Goal: Task Accomplishment & Management: Manage account settings

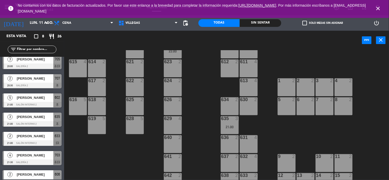
scroll to position [3, 0]
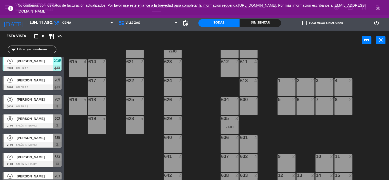
click at [388, 94] on div "602 5 21:00 603 2 604 7 608 2 607 4 605 2 606 2 22:00 610 2 609 4 621 2 623 2 6…" at bounding box center [228, 115] width 321 height 130
click at [42, 99] on span "[PERSON_NAME]" at bounding box center [35, 99] width 37 height 5
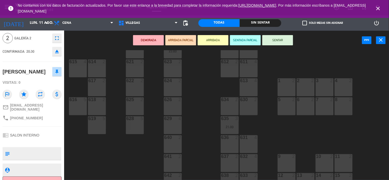
scroll to position [27, 0]
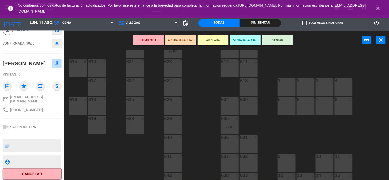
click at [388, 99] on div "602 5 21:00 603 2 604 7 608 2 607 4 605 2 606 2 22:00 610 2 609 4 621 2 623 2 6…" at bounding box center [228, 115] width 321 height 130
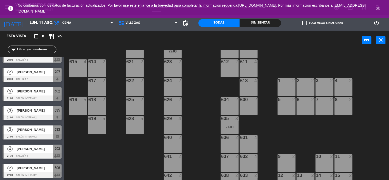
scroll to position [31, 0]
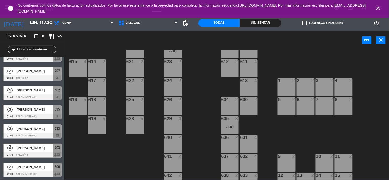
click at [100, 166] on div "602 5 21:00 603 2 604 7 608 2 607 4 605 2 606 2 22:00 610 2 609 4 621 2 623 2 6…" at bounding box center [228, 115] width 321 height 130
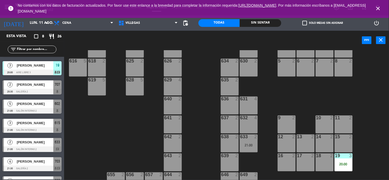
scroll to position [0, 0]
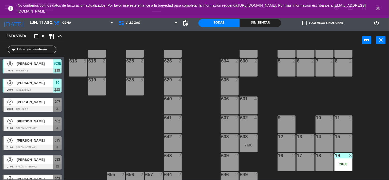
click at [33, 87] on div at bounding box center [32, 90] width 59 height 6
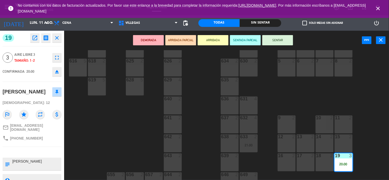
click at [274, 40] on button "SENTAR" at bounding box center [277, 40] width 31 height 10
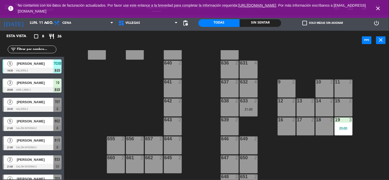
scroll to position [181, 0]
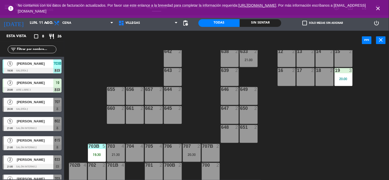
click at [267, 153] on div "602 5 21:00 603 2 604 7 608 2 607 4 605 2 606 2 22:00 610 2 609 4 621 2 623 2 6…" at bounding box center [228, 115] width 321 height 130
click at [17, 85] on span "DIEGO MANDOLESI" at bounding box center [35, 82] width 37 height 5
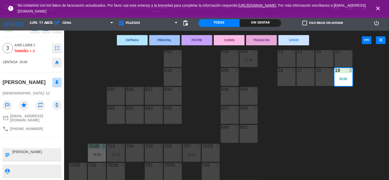
scroll to position [15, 0]
click at [289, 144] on div "602 5 21:00 603 2 604 7 608 2 607 4 605 2 606 2 22:00 610 2 609 4 621 2 623 2 6…" at bounding box center [228, 115] width 321 height 130
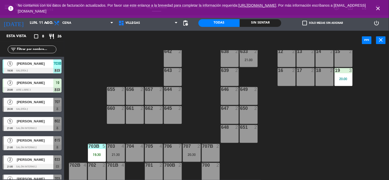
click at [45, 83] on div "3 DIEGO MANDOLESI 20:00 Aire Libre 3 19 chat" at bounding box center [32, 85] width 64 height 19
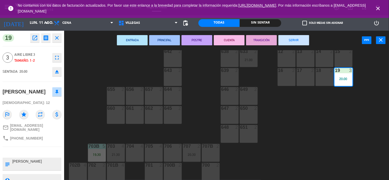
click at [297, 39] on button "SERVIR" at bounding box center [293, 40] width 31 height 10
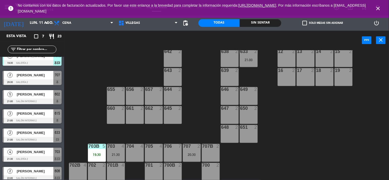
scroll to position [12, 0]
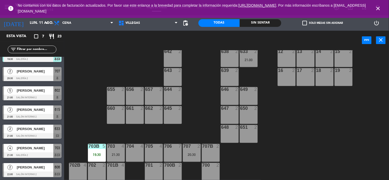
click at [35, 149] on span "[PERSON_NAME]" at bounding box center [35, 147] width 37 height 5
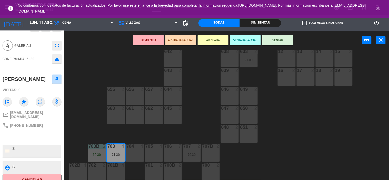
scroll to position [17, 0]
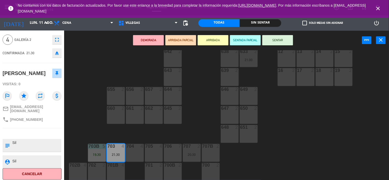
click at [354, 147] on div "602 5 21:00 603 2 604 7 608 2 607 4 605 2 606 2 22:00 610 2 609 4 621 2 623 2 6…" at bounding box center [228, 115] width 321 height 130
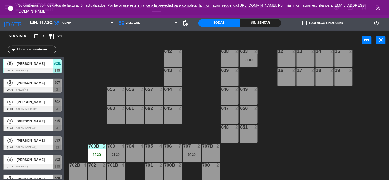
scroll to position [11, 0]
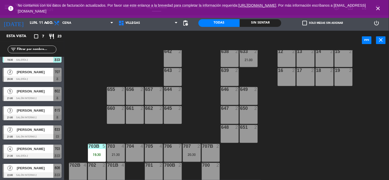
click at [43, 114] on div "[PERSON_NAME]" at bounding box center [34, 110] width 37 height 8
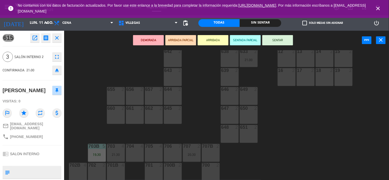
click at [283, 169] on div "602 5 21:00 603 2 604 7 608 2 607 4 605 2 606 2 22:00 610 2 609 4 621 2 623 2 6…" at bounding box center [228, 115] width 321 height 130
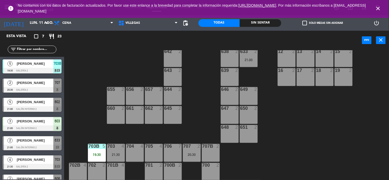
click at [30, 88] on div at bounding box center [32, 90] width 59 height 6
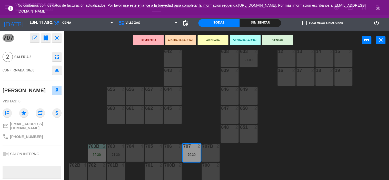
scroll to position [27, 0]
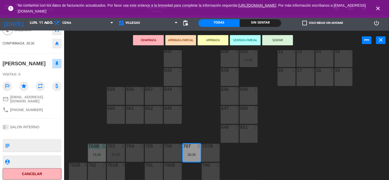
click at [84, 83] on div "602 5 21:00 603 3 21:00 604 7 608 2 607 4 605 2 606 2 22:00 610 2 609 4 621 2 6…" at bounding box center [228, 115] width 321 height 130
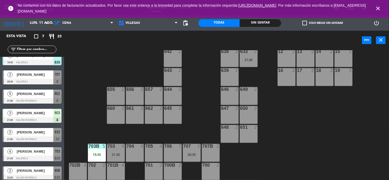
scroll to position [12, 0]
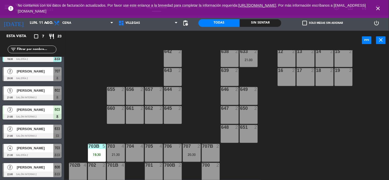
click at [332, 139] on div "602 5 21:00 603 3 21:00 604 7 608 2 607 4 605 2 606 2 22:00 610 2 609 4 621 2 6…" at bounding box center [228, 115] width 321 height 130
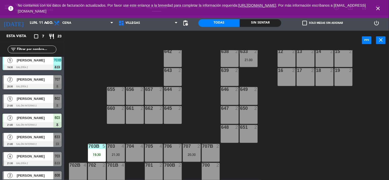
scroll to position [0, 0]
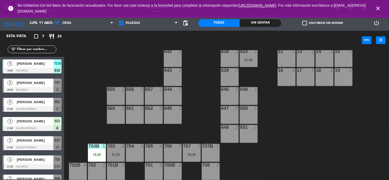
click at [46, 87] on div at bounding box center [32, 90] width 59 height 6
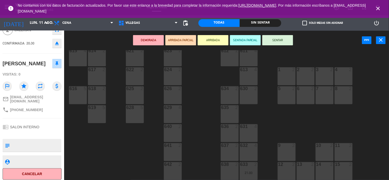
scroll to position [67, 0]
drag, startPoint x: 388, startPoint y: 36, endPoint x: 386, endPoint y: 40, distance: 4.6
click at [388, 36] on div "DEMORADA ARRIBADA PARCIAL ARRIBADA SENTADA PARCIAL SENTAR power_input close" at bounding box center [226, 40] width 325 height 19
click at [385, 40] on button "close" at bounding box center [380, 40] width 9 height 8
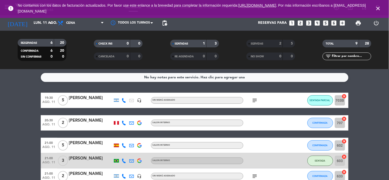
click at [76, 121] on div "Javier Scamarone" at bounding box center [91, 120] width 44 height 7
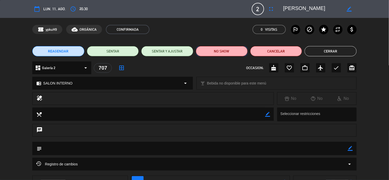
click at [221, 53] on button "NO SHOW" at bounding box center [222, 51] width 52 height 10
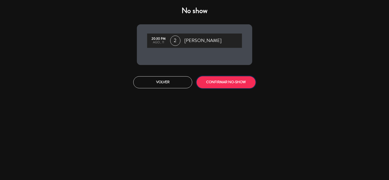
click at [221, 83] on button "CONFIRMAR NO-SHOW" at bounding box center [225, 82] width 59 height 12
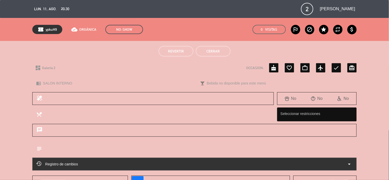
click at [222, 53] on button "Cerrar" at bounding box center [213, 51] width 35 height 10
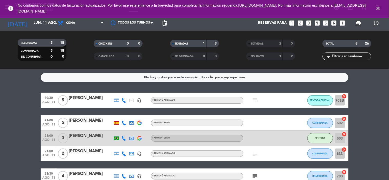
click at [363, 108] on bookings-row "19:30 ago. 11 5 andrea cordo headset_mic Sin menú asignado subject SENTADA PARC…" at bounding box center [194, 150] width 389 height 114
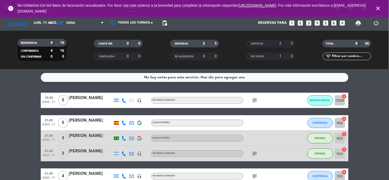
click at [256, 98] on icon "subject" at bounding box center [255, 100] width 6 height 6
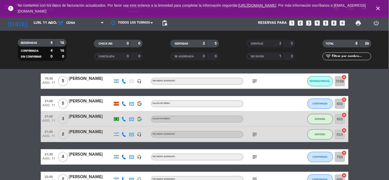
scroll to position [28, 0]
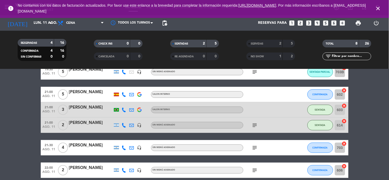
click at [254, 124] on icon "subject" at bounding box center [255, 125] width 6 height 6
click at [255, 146] on icon "subject" at bounding box center [255, 148] width 6 height 6
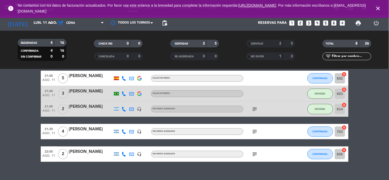
scroll to position [52, 0]
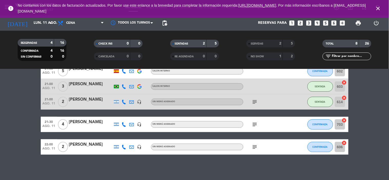
click at [255, 145] on icon "subject" at bounding box center [255, 147] width 6 height 6
click at [361, 110] on bookings-row "19:30 ago. 11 5 andrea cordo headset_mic Sin menú asignado subject SENTADA PARC…" at bounding box center [194, 98] width 389 height 114
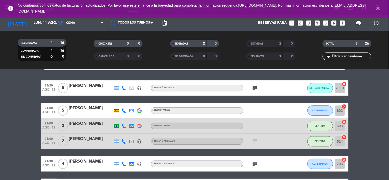
scroll to position [0, 0]
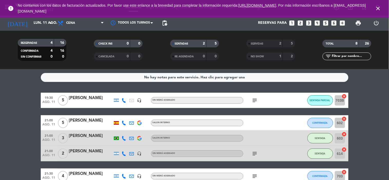
click at [379, 101] on bookings-row "19:30 ago. 11 5 andrea cordo headset_mic Sin menú asignado subject SENTADA PARC…" at bounding box center [194, 150] width 389 height 114
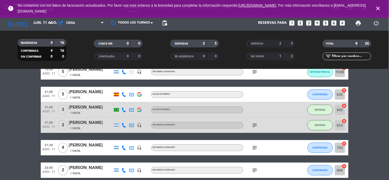
scroll to position [52, 0]
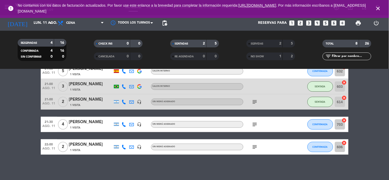
click at [253, 123] on icon "subject" at bounding box center [255, 124] width 6 height 6
click at [257, 142] on div "subject" at bounding box center [266, 146] width 46 height 15
click at [256, 145] on icon "subject" at bounding box center [255, 147] width 6 height 6
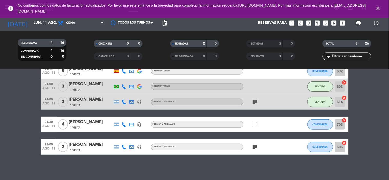
click at [385, 112] on bookings-row "19:30 ago. 11 5 andrea cordo 1 Visita headset_mic Sin menú asignado subject SEN…" at bounding box center [194, 98] width 389 height 114
click at [253, 123] on icon "subject" at bounding box center [255, 124] width 6 height 6
click at [386, 106] on bookings-row "19:30 ago. 11 5 andrea cordo 1 Visita headset_mic Sin menú asignado subject SEN…" at bounding box center [194, 98] width 389 height 114
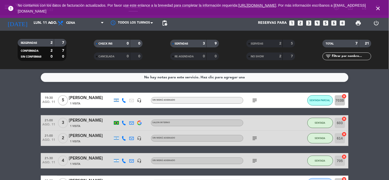
click at [255, 98] on icon "subject" at bounding box center [255, 100] width 6 height 6
click at [375, 94] on bookings-row "19:30 [DATE] 5 [PERSON_NAME] 1 Visita headset_mic Sin menú asignado subject SEN…" at bounding box center [194, 142] width 389 height 98
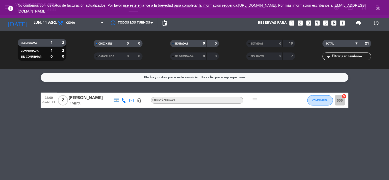
click at [252, 99] on icon "subject" at bounding box center [255, 100] width 6 height 6
